Goal: Navigation & Orientation: Find specific page/section

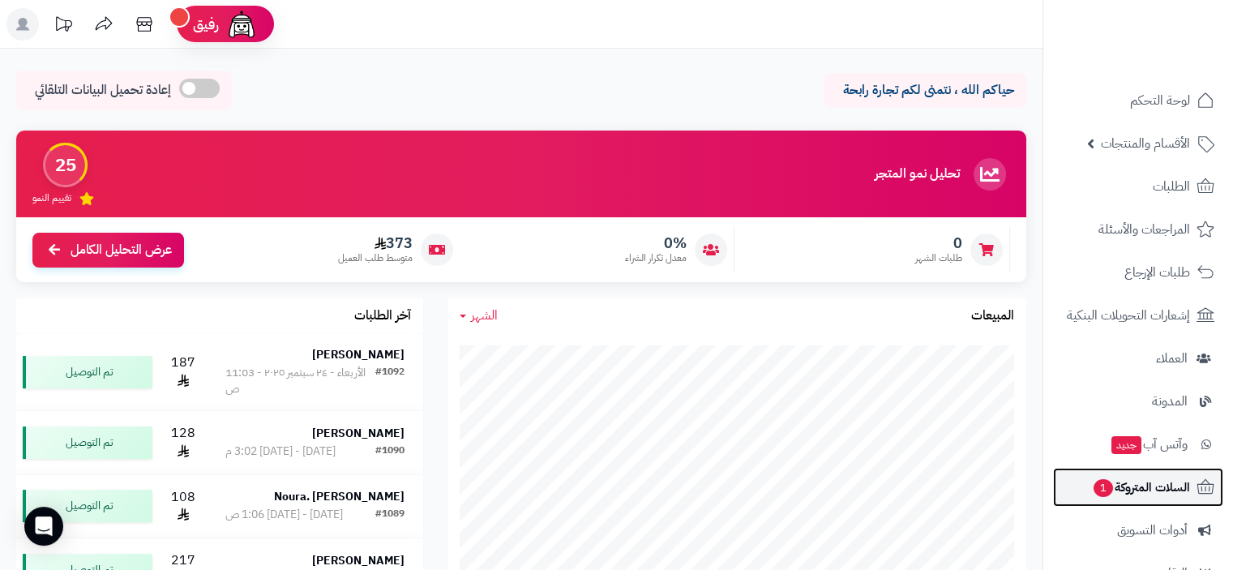
click at [1153, 492] on span "السلات المتروكة 1" at bounding box center [1141, 487] width 98 height 23
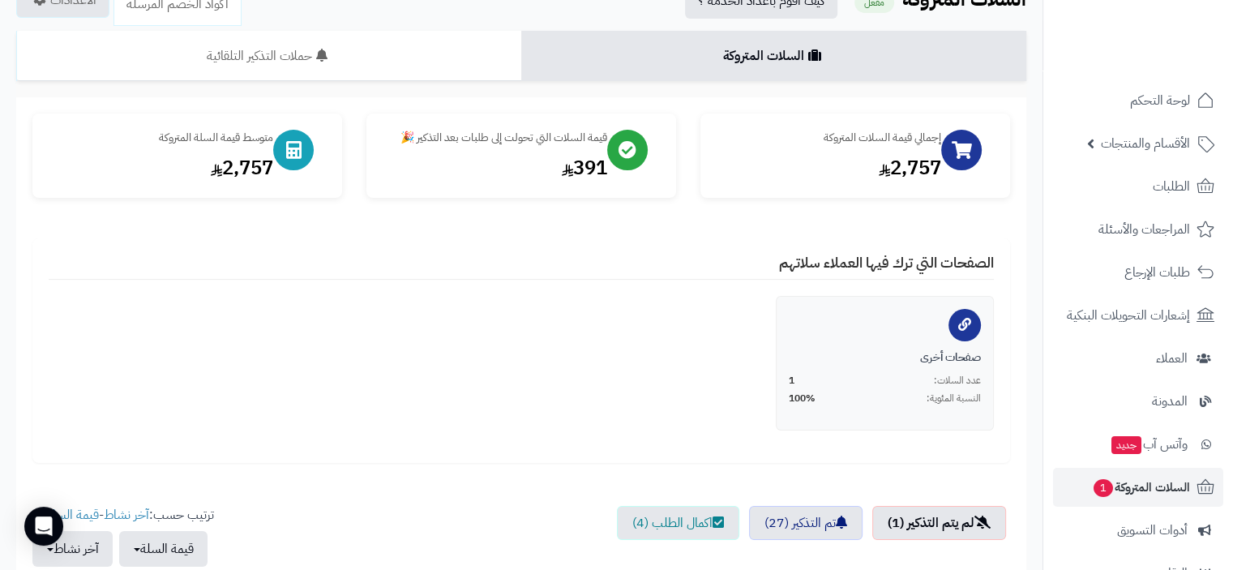
scroll to position [81, 0]
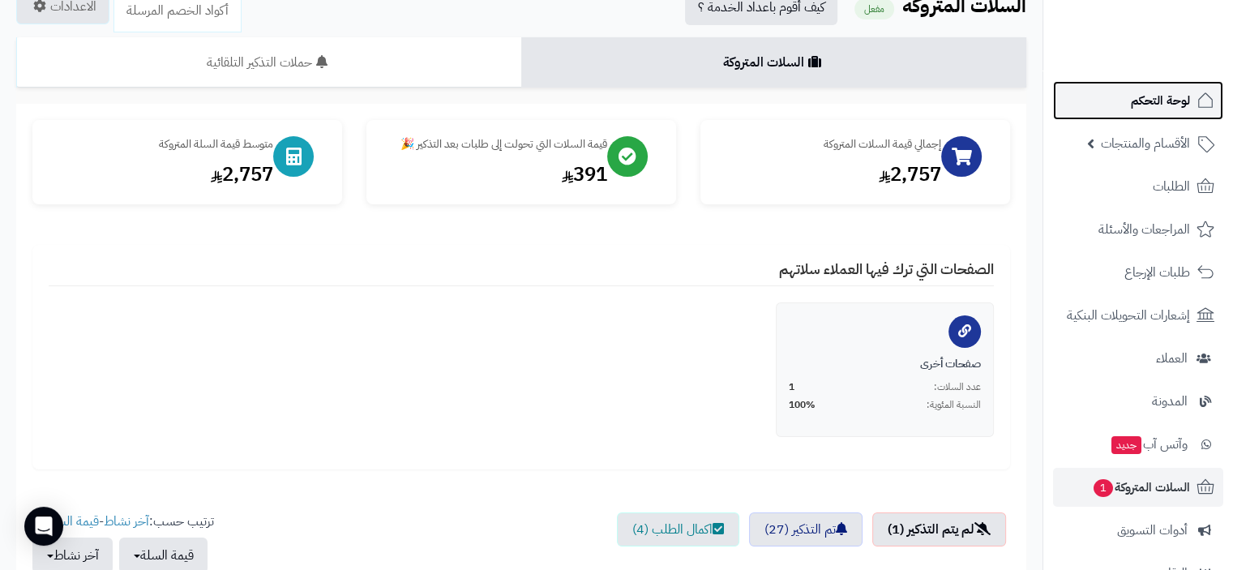
click at [1174, 99] on span "لوحة التحكم" at bounding box center [1160, 100] width 59 height 23
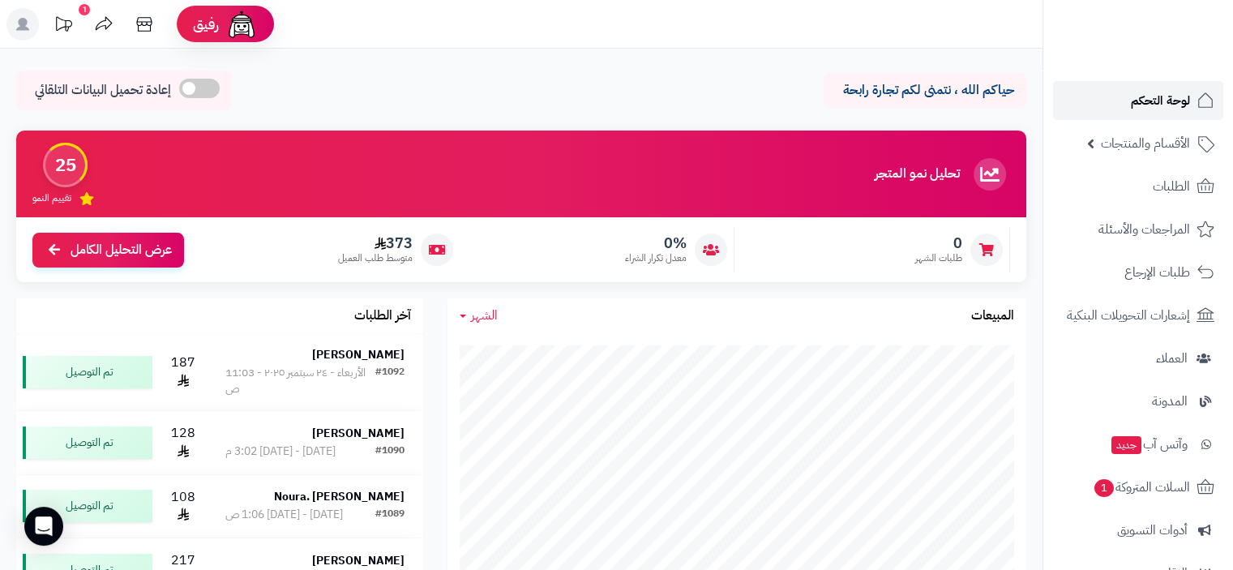
click at [1171, 101] on span "لوحة التحكم" at bounding box center [1160, 100] width 59 height 23
click at [1167, 99] on span "لوحة التحكم" at bounding box center [1160, 100] width 59 height 23
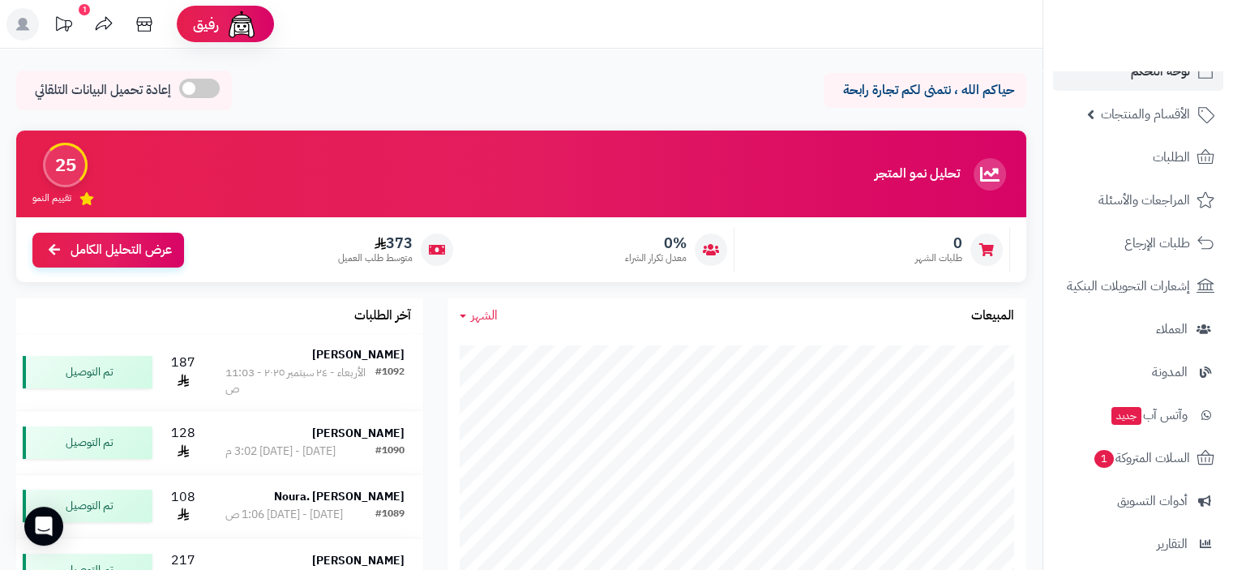
scroll to position [81, 0]
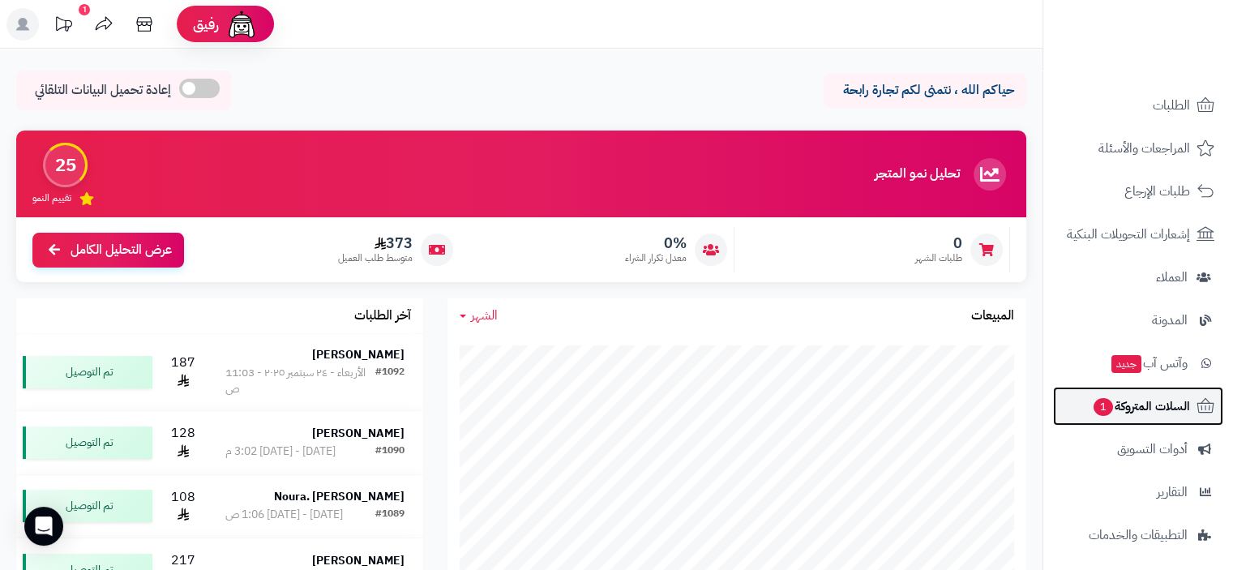
click at [1156, 401] on span "السلات المتروكة 1" at bounding box center [1141, 406] width 98 height 23
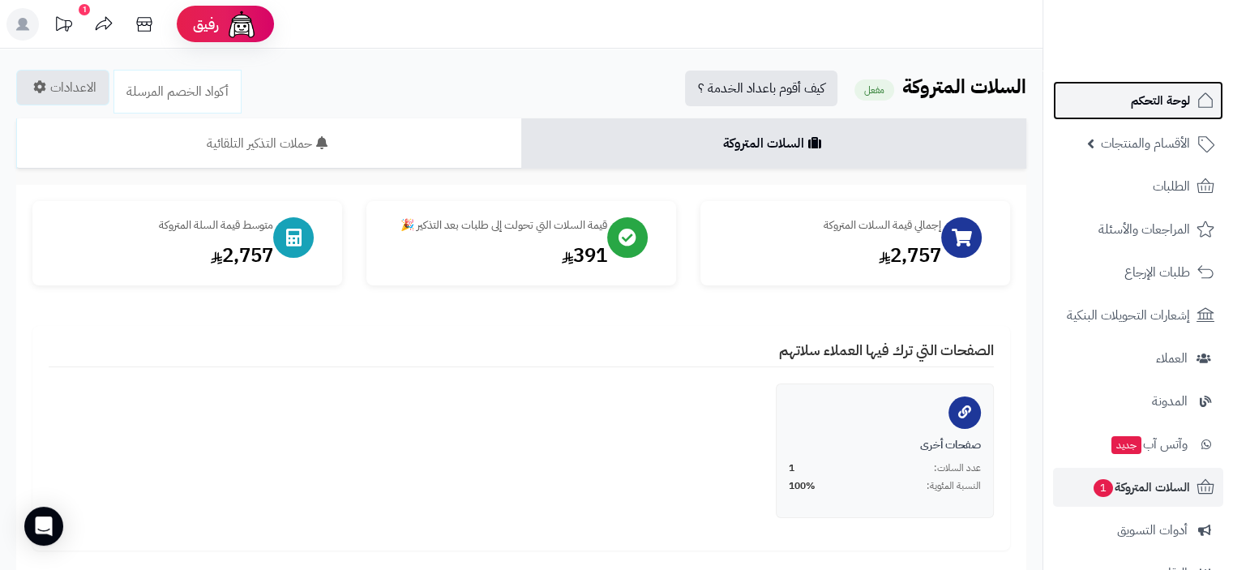
click at [1167, 105] on span "لوحة التحكم" at bounding box center [1160, 100] width 59 height 23
